Goal: Check status: Check status

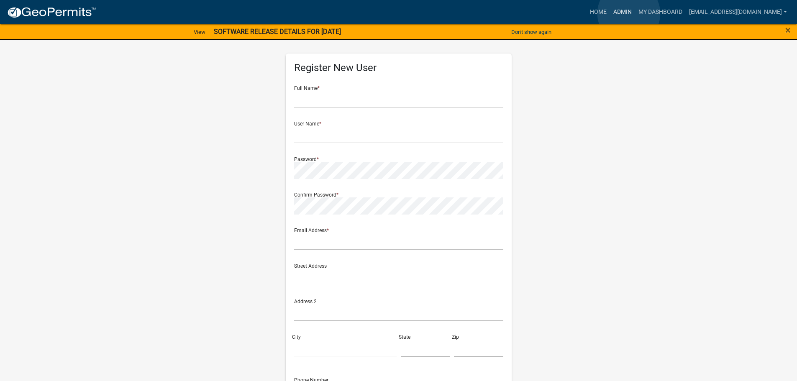
click at [629, 13] on link "Admin" at bounding box center [622, 12] width 25 height 16
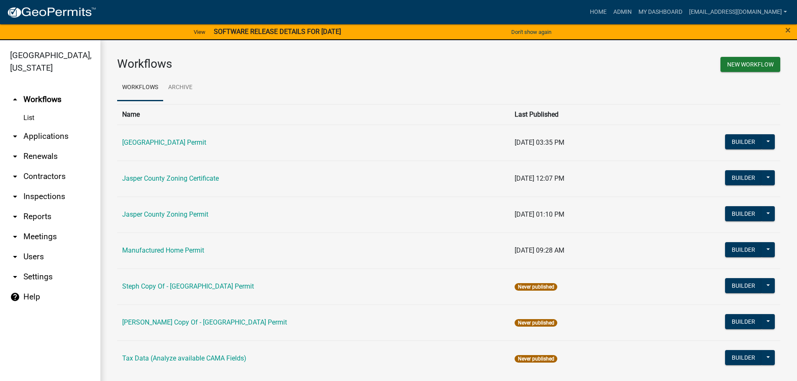
click at [40, 133] on link "arrow_drop_down Applications" at bounding box center [50, 136] width 100 height 20
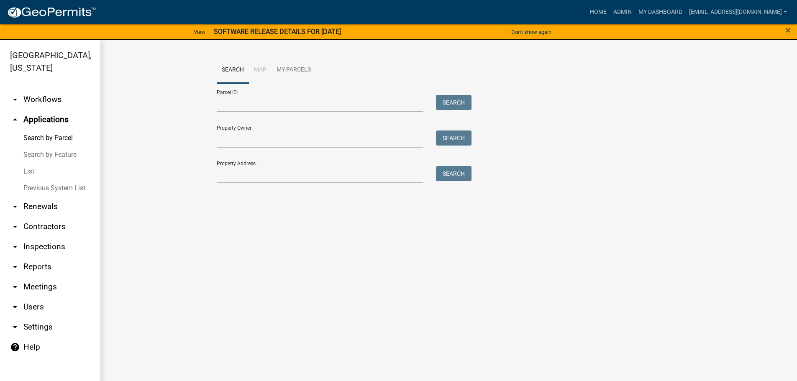
click at [33, 169] on link "List" at bounding box center [50, 171] width 100 height 17
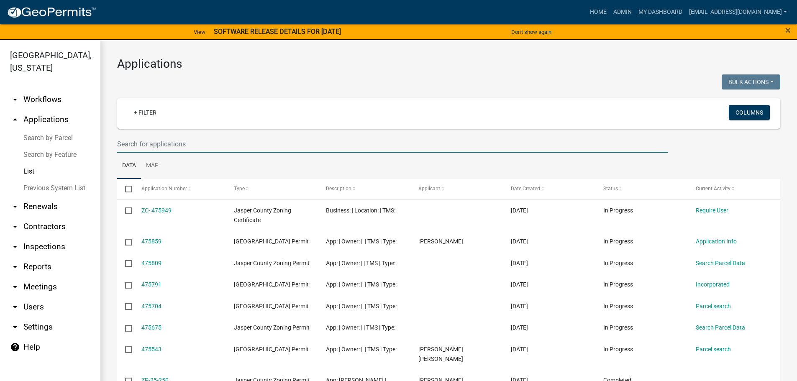
click at [261, 146] on input "text" at bounding box center [392, 144] width 551 height 17
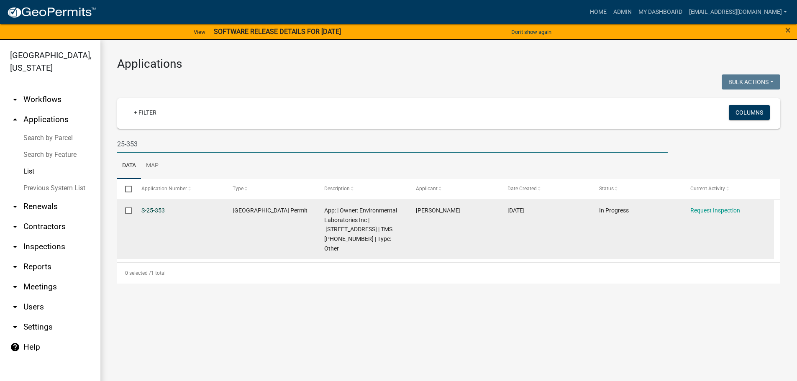
type input "25-353"
click at [153, 210] on link "S-25-353" at bounding box center [152, 210] width 23 height 7
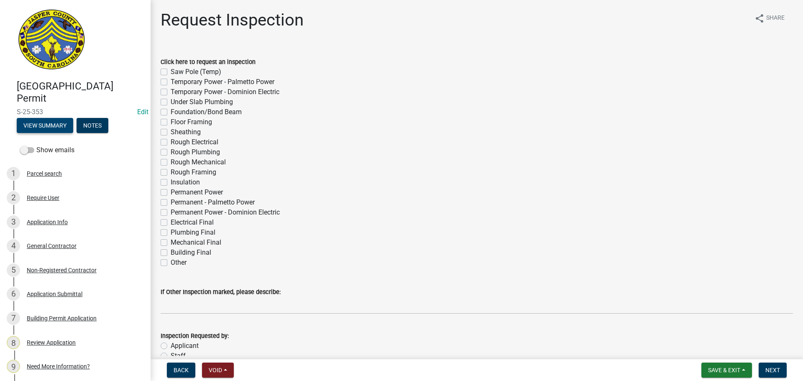
click at [57, 131] on button "View Summary" at bounding box center [45, 125] width 56 height 15
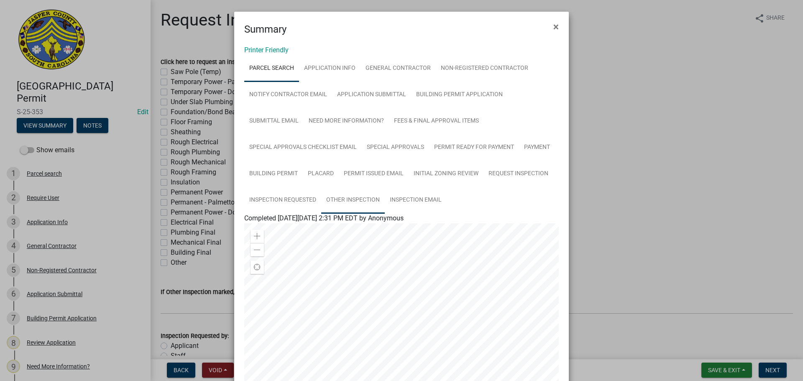
click at [339, 200] on link "Other Inspection" at bounding box center [353, 200] width 64 height 27
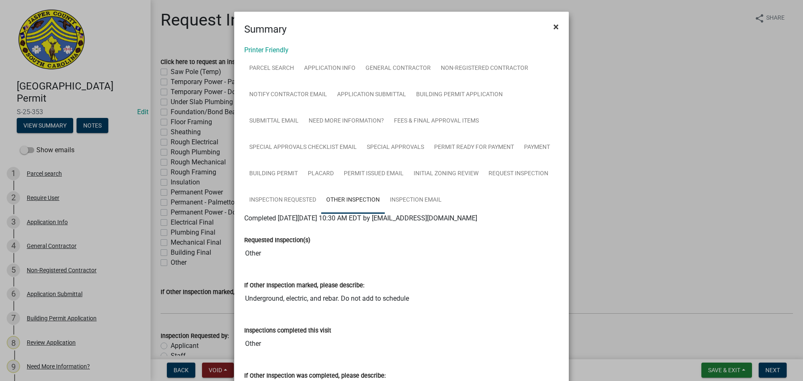
click at [554, 24] on span "×" at bounding box center [556, 27] width 5 height 12
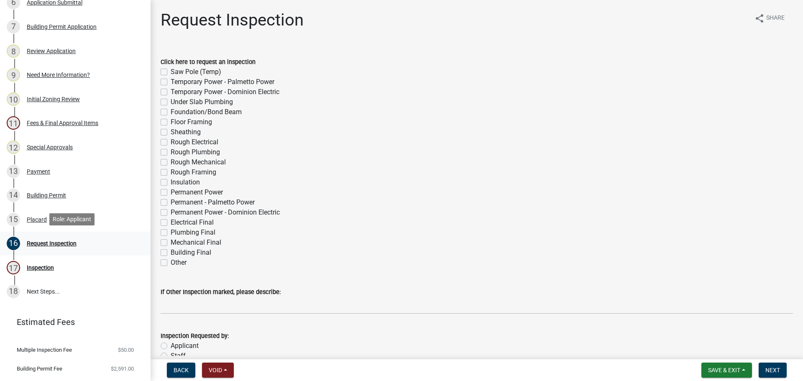
scroll to position [293, 0]
click at [44, 73] on div "Need More Information?" at bounding box center [58, 74] width 63 height 6
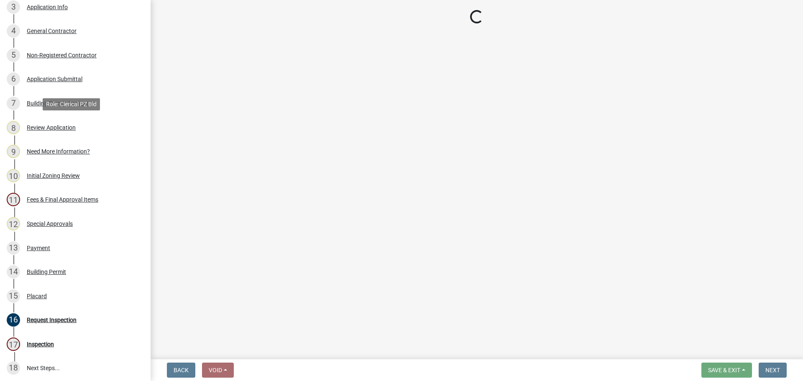
scroll to position [209, 0]
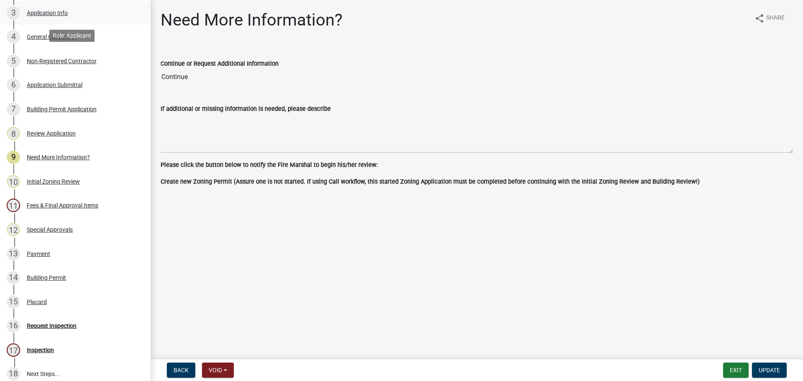
click at [50, 14] on div "Application Info" at bounding box center [47, 13] width 41 height 6
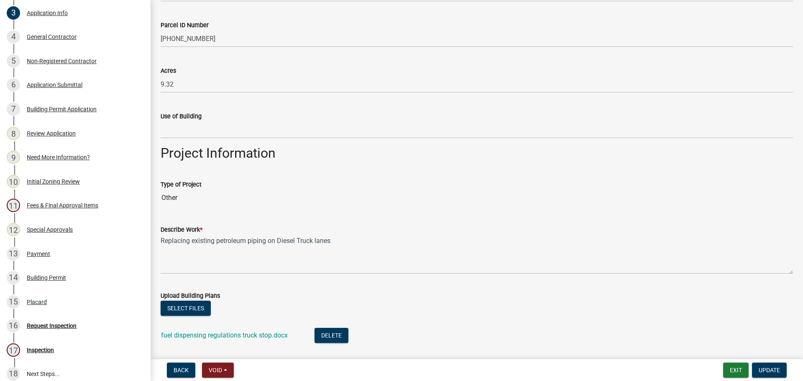
scroll to position [837, 0]
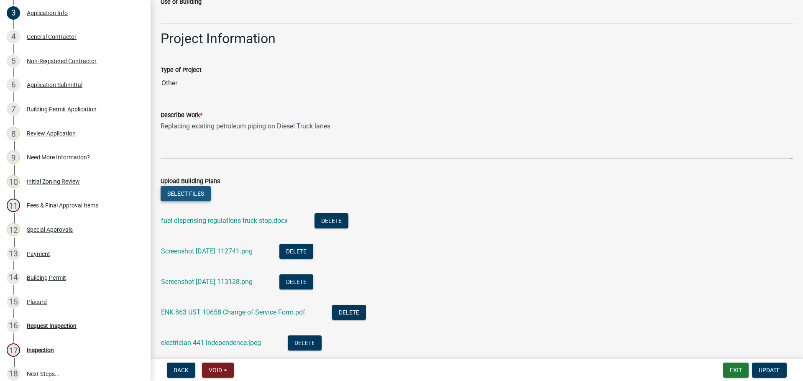
click at [195, 195] on button "Select files" at bounding box center [186, 193] width 50 height 15
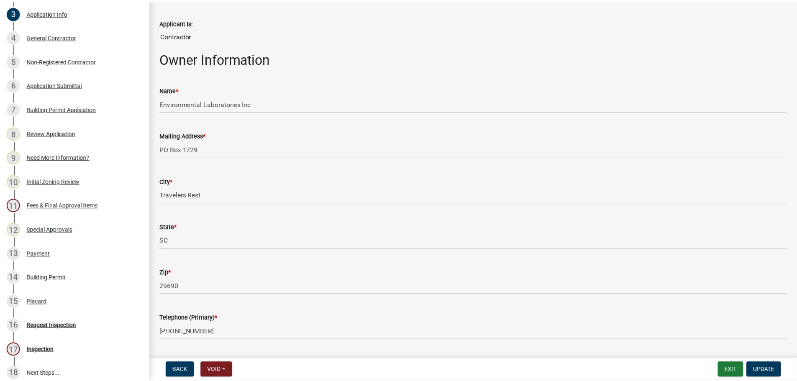
scroll to position [0, 0]
